Goal: Task Accomplishment & Management: Manage account settings

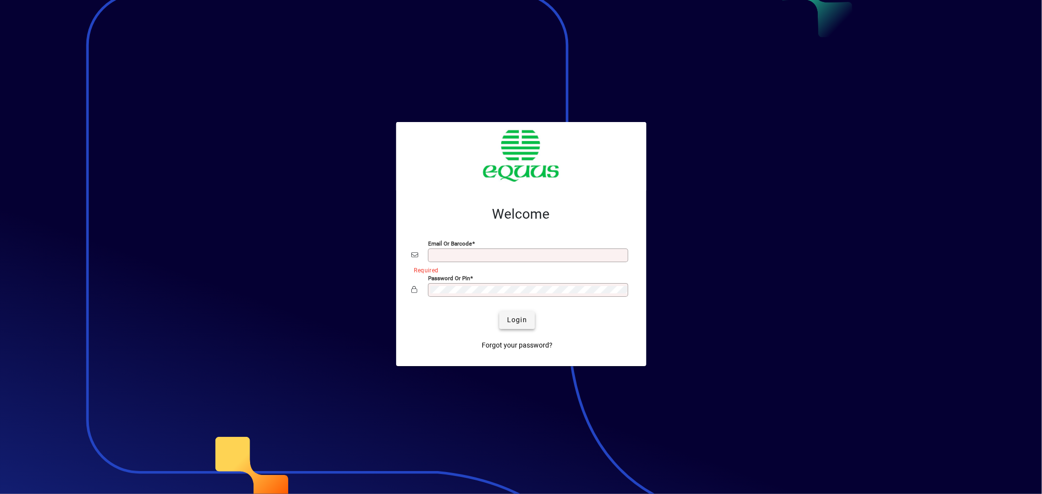
type input "**********"
click at [517, 316] on span "Login" at bounding box center [517, 320] width 20 height 10
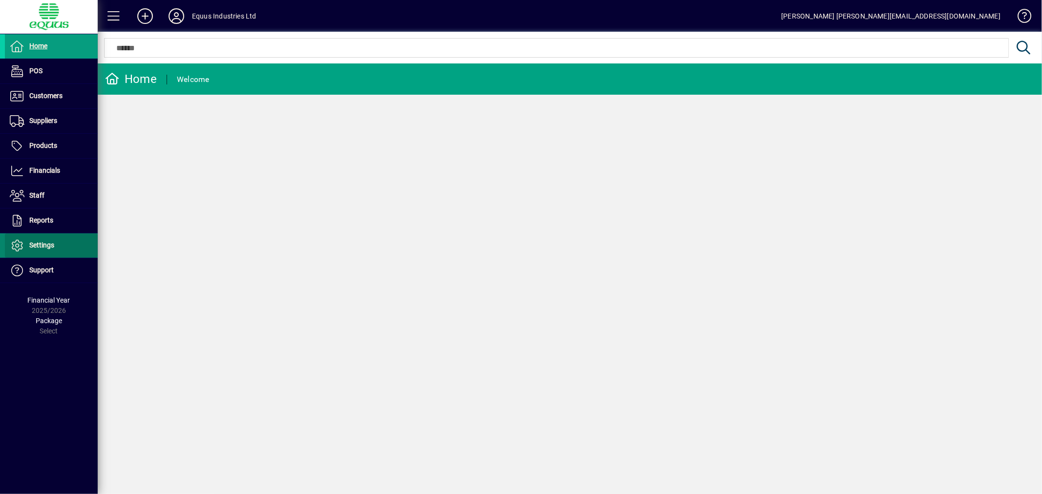
click at [37, 245] on span "Settings" at bounding box center [41, 245] width 25 height 8
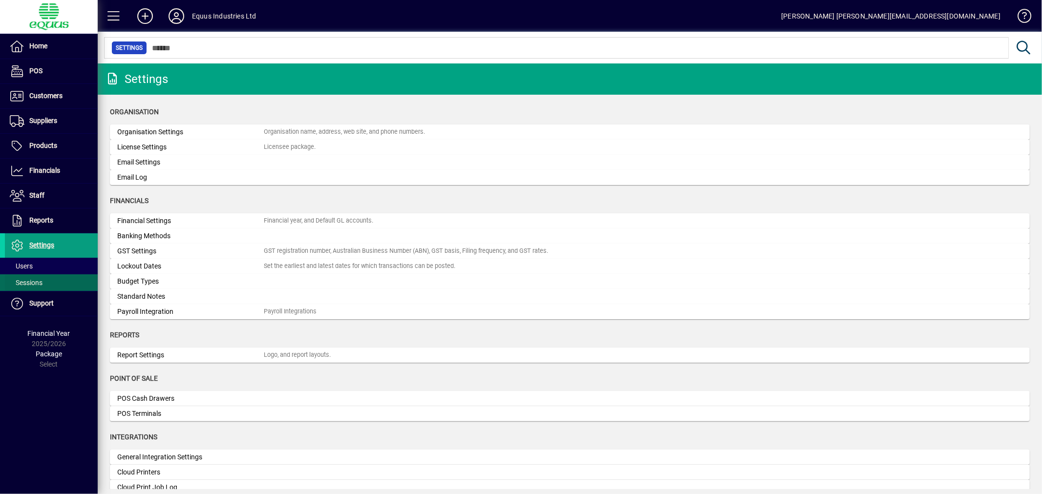
click at [26, 279] on span "Sessions" at bounding box center [26, 283] width 33 height 8
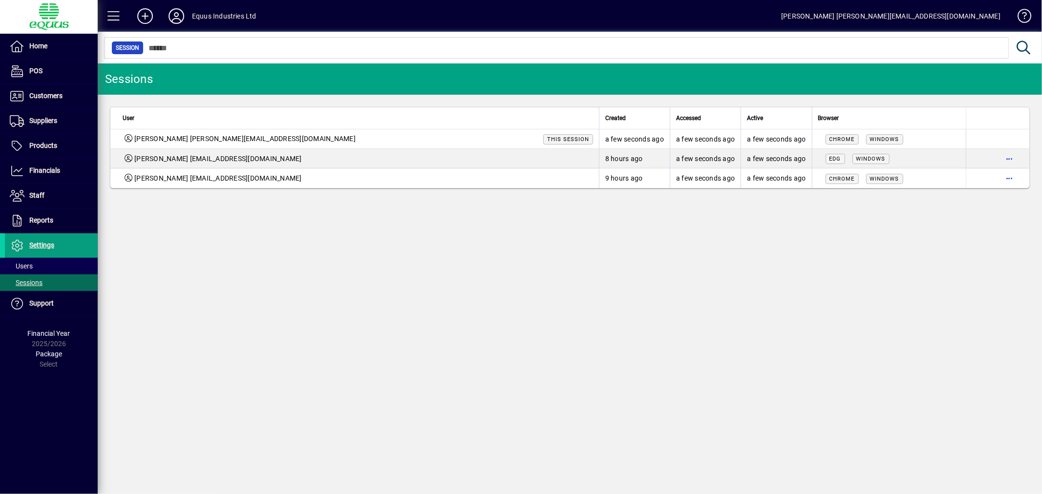
click at [174, 5] on span at bounding box center [176, 15] width 31 height 23
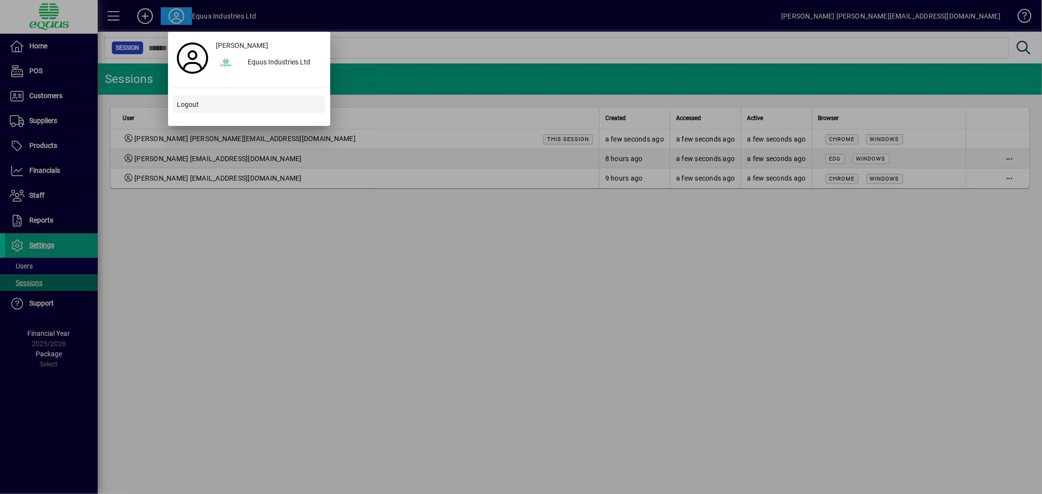
click at [187, 103] on span "Logout" at bounding box center [188, 105] width 22 height 10
